Goal: Obtain resource: Obtain resource

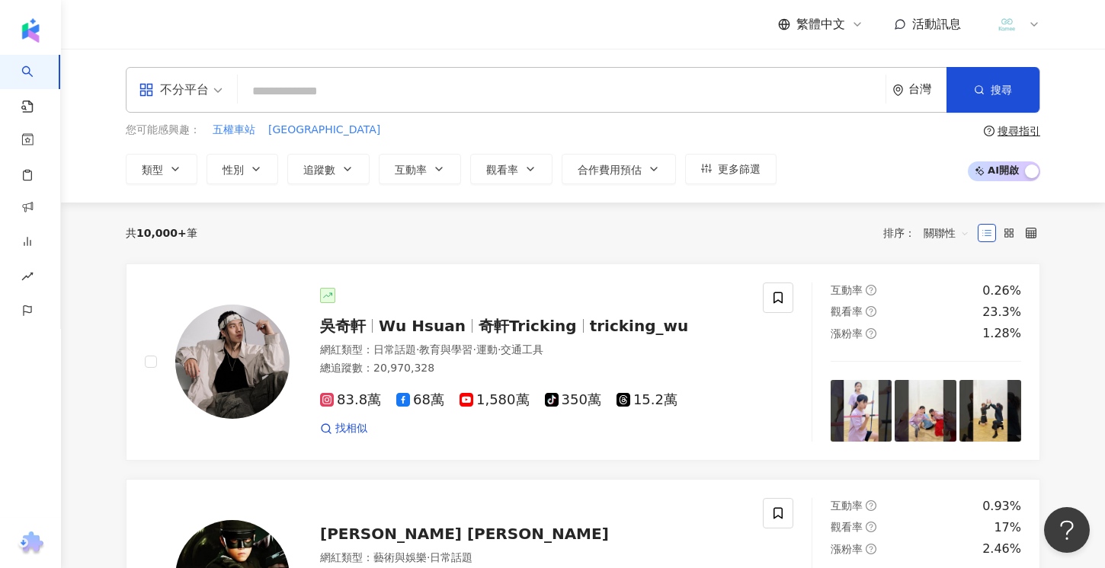
drag, startPoint x: 0, startPoint y: 0, endPoint x: 315, endPoint y: 104, distance: 331.3
click at [315, 104] on input "search" at bounding box center [562, 91] width 636 height 29
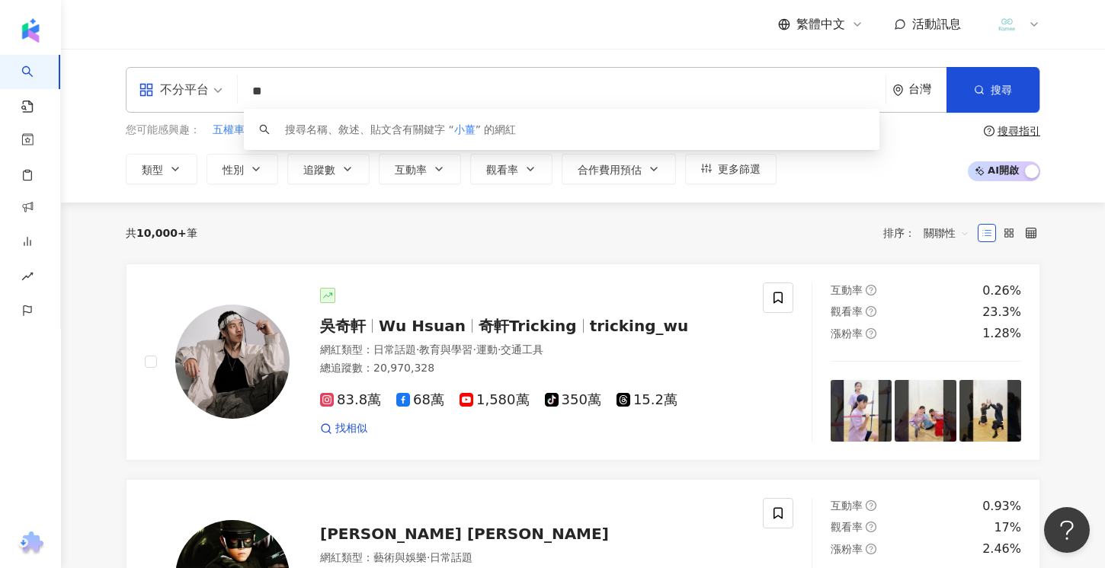
type input "**"
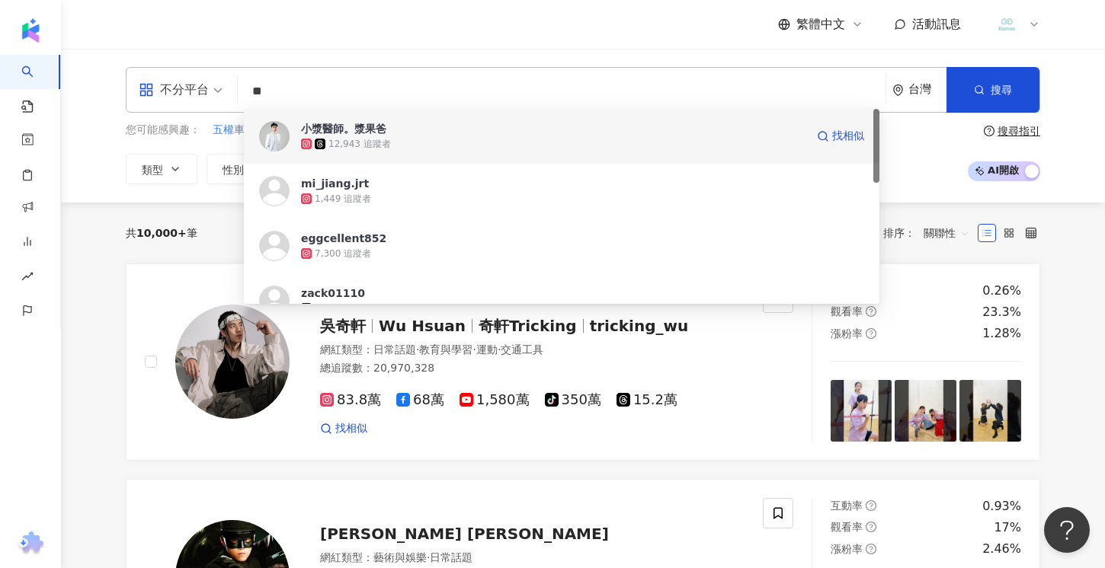
click at [366, 138] on div "12,943 追蹤者" at bounding box center [359, 144] width 62 height 13
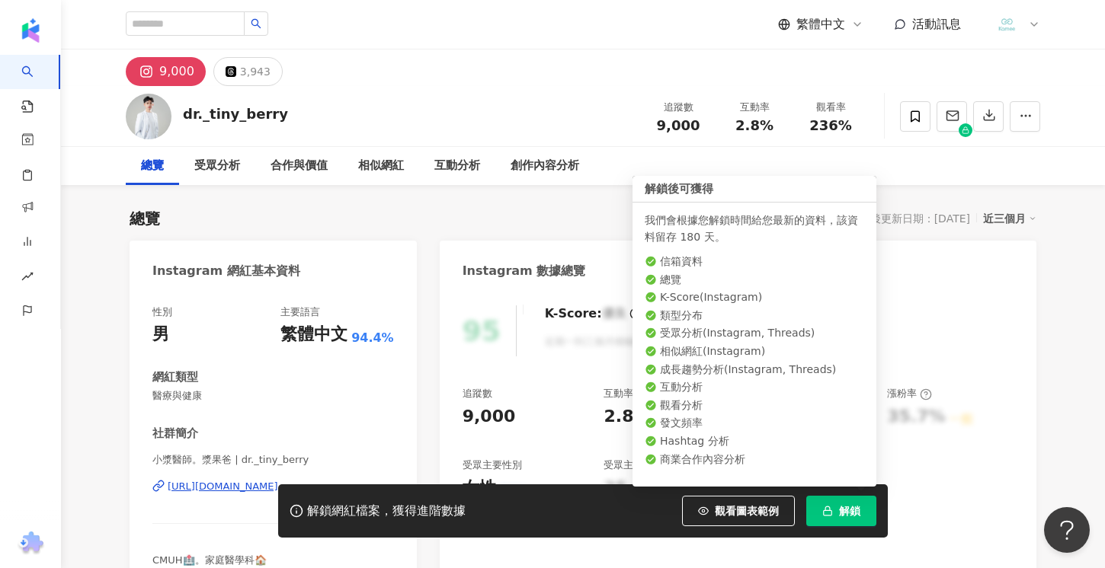
click at [858, 521] on button "解鎖" at bounding box center [841, 511] width 70 height 30
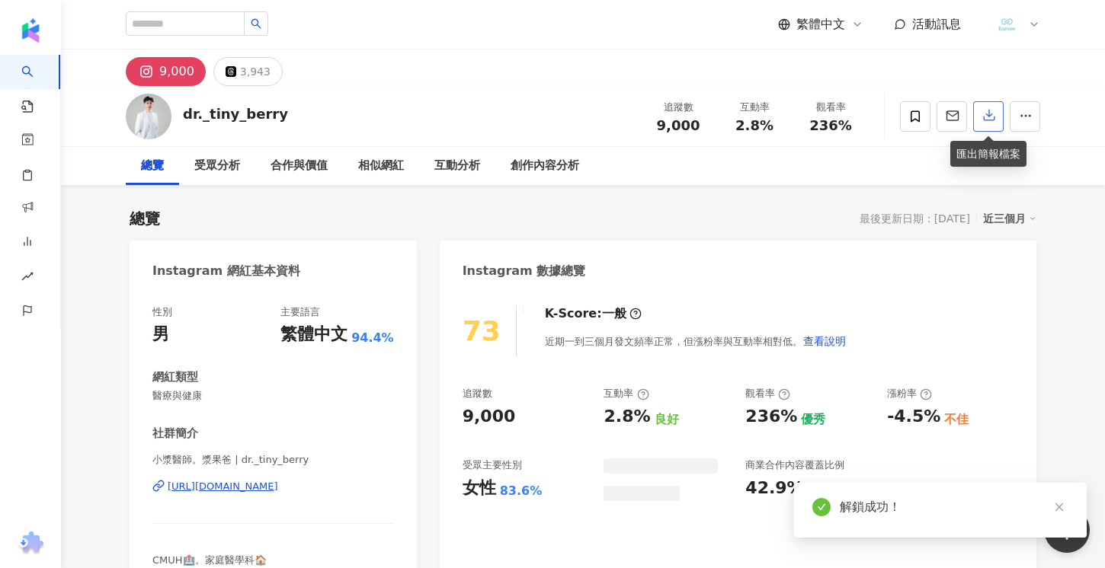
click at [984, 125] on button "button" at bounding box center [988, 116] width 30 height 30
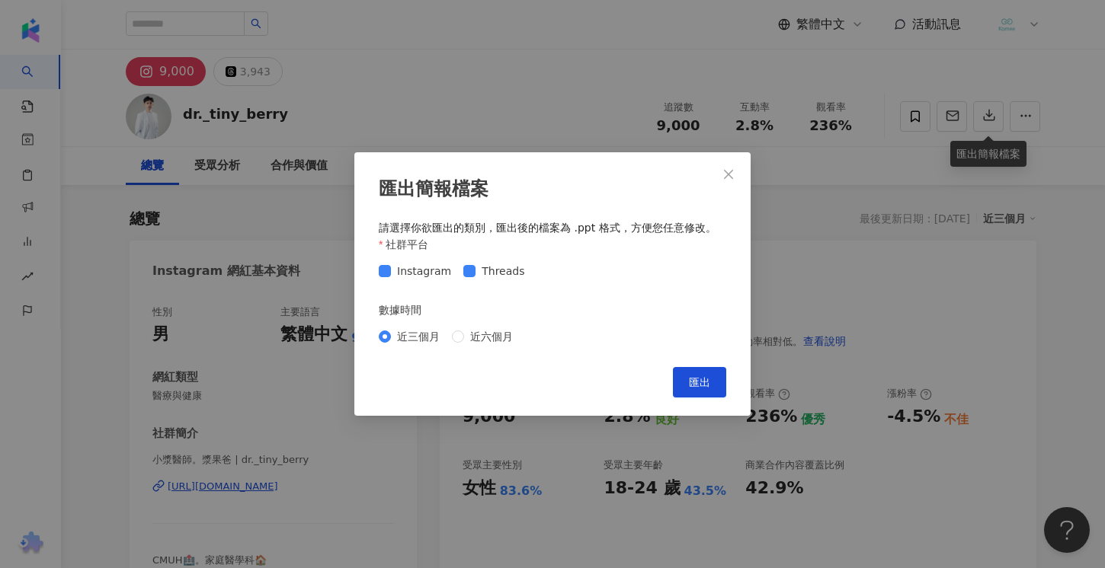
drag, startPoint x: 696, startPoint y: 386, endPoint x: 500, endPoint y: 308, distance: 211.4
click at [501, 309] on div "匯出簡報檔案 請選擇你欲匯出的類別，匯出後的檔案為 .ppt 格式，方便您任意修改。 社群平台 Instagram Threads 數據時間 近三個月 近六個…" at bounding box center [552, 283] width 396 height 263
click at [690, 391] on button "匯出" at bounding box center [699, 382] width 53 height 30
